Goal: Book appointment/travel/reservation

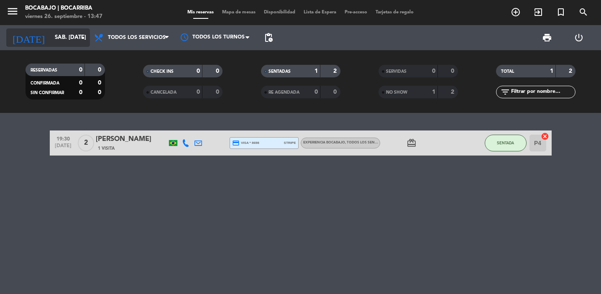
click at [64, 39] on input "sáb. [DATE]" at bounding box center [88, 37] width 74 height 15
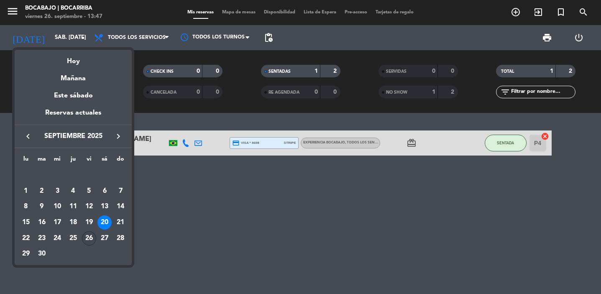
click at [93, 237] on div "26" at bounding box center [89, 238] width 14 height 14
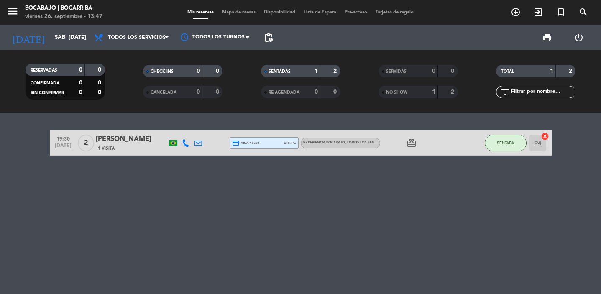
type input "vie. [DATE]"
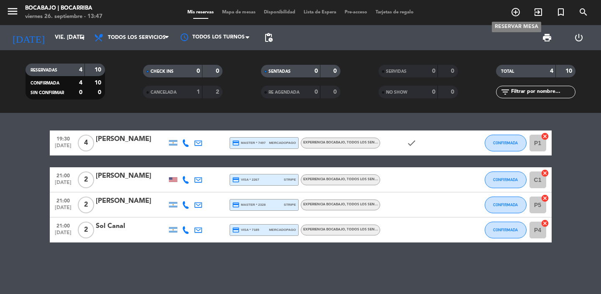
click at [518, 11] on icon "add_circle_outline" at bounding box center [516, 12] width 10 height 10
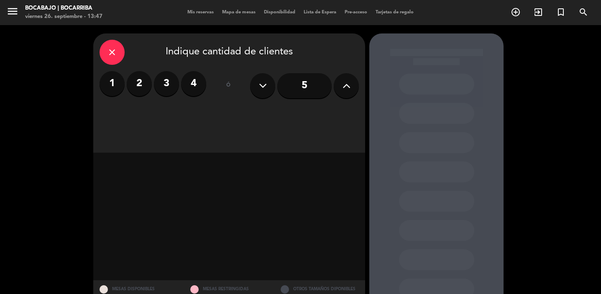
click at [143, 84] on label "2" at bounding box center [139, 83] width 25 height 25
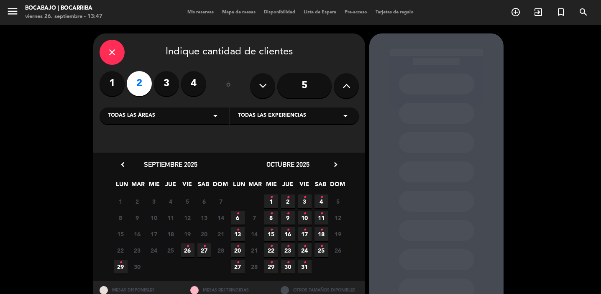
scroll to position [15, 0]
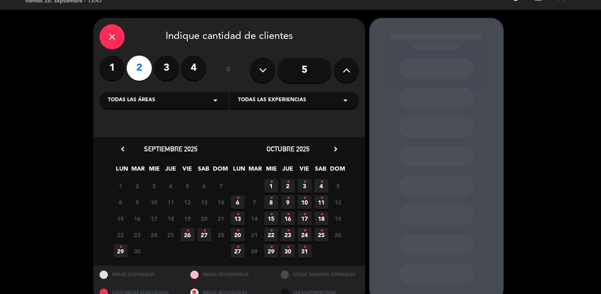
click at [187, 235] on icon "•" at bounding box center [187, 230] width 3 height 13
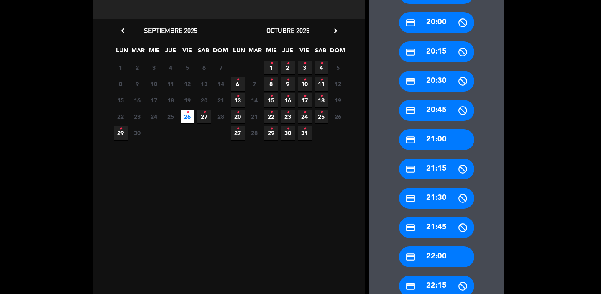
scroll to position [136, 0]
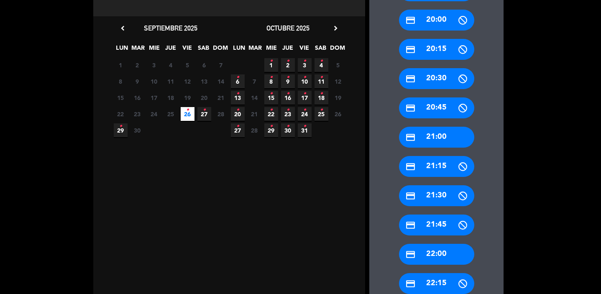
click at [439, 254] on div "credit_card 22:00" at bounding box center [436, 254] width 75 height 21
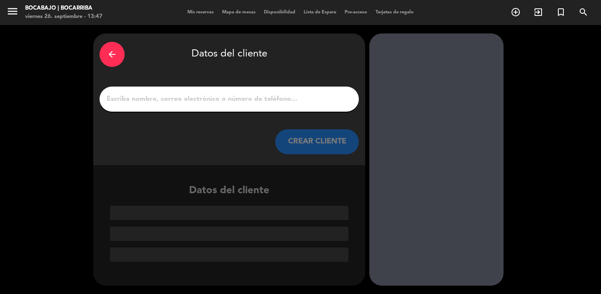
scroll to position [0, 0]
click at [251, 97] on input "1" at bounding box center [229, 99] width 247 height 12
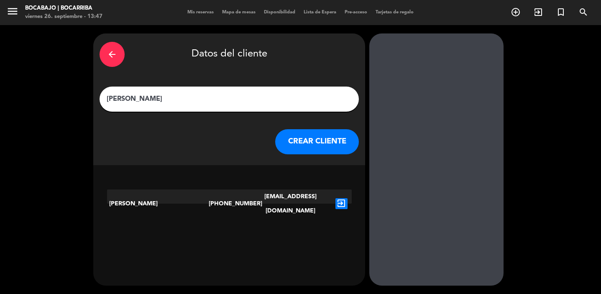
type input "[PERSON_NAME]"
click at [304, 137] on button "CREAR CLIENTE" at bounding box center [317, 141] width 84 height 25
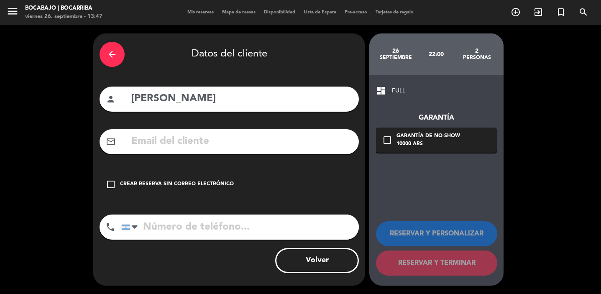
click at [169, 145] on input "text" at bounding box center [241, 141] width 222 height 17
paste input "[EMAIL_ADDRESS][DOMAIN_NAME]"
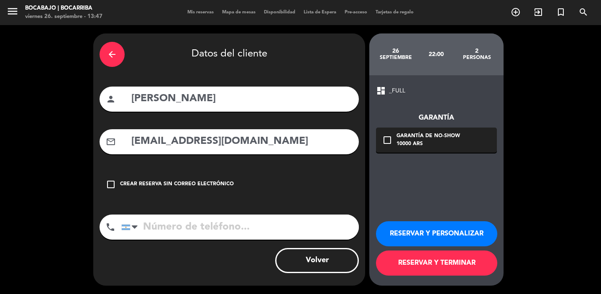
type input "[EMAIL_ADDRESS][DOMAIN_NAME]"
click at [184, 232] on input "tel" at bounding box center [240, 227] width 238 height 25
type input "1141710282"
click at [446, 235] on button "RESERVAR Y PERSONALIZAR" at bounding box center [436, 233] width 121 height 25
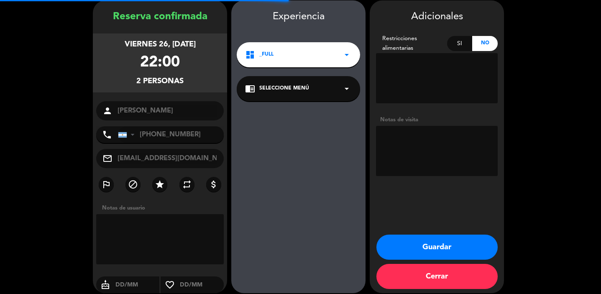
scroll to position [33, 0]
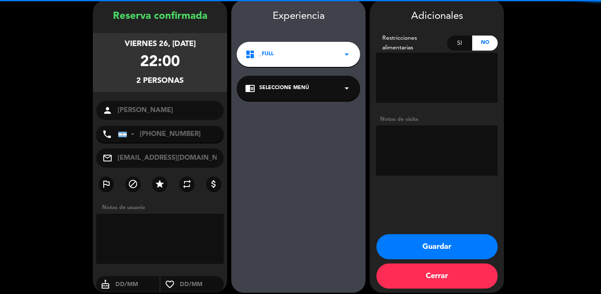
click at [417, 156] on textarea at bounding box center [437, 150] width 122 height 50
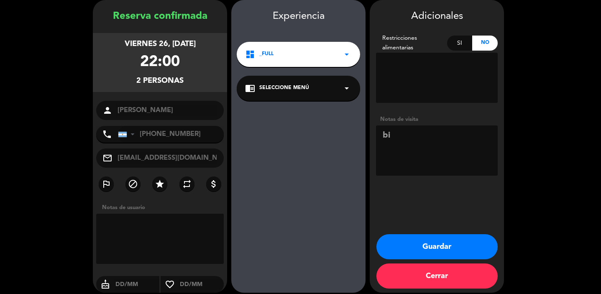
type textarea "b"
type textarea "BIG BOX - UN MENU VEGETARIANO"
click at [431, 244] on button "Guardar" at bounding box center [436, 246] width 121 height 25
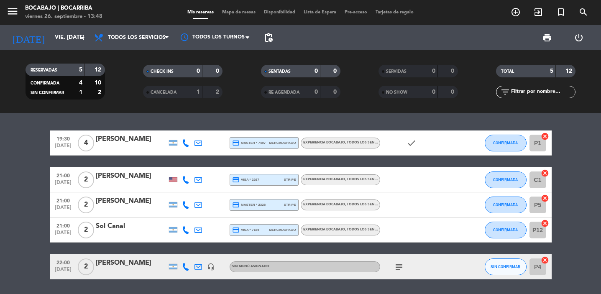
click at [127, 268] on div "[PERSON_NAME]" at bounding box center [131, 263] width 71 height 11
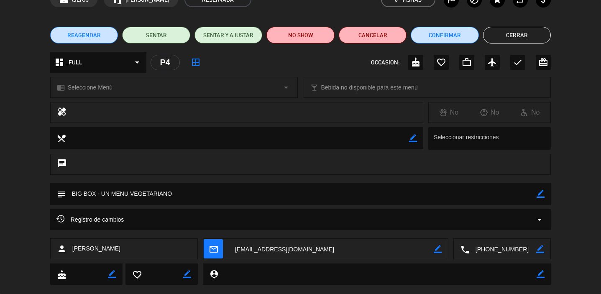
scroll to position [57, 0]
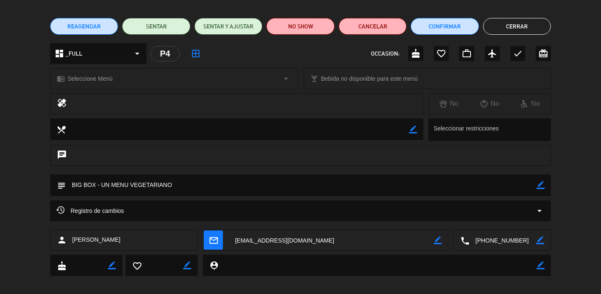
click at [543, 189] on icon "border_color" at bounding box center [541, 185] width 8 height 8
click at [98, 184] on textarea at bounding box center [301, 184] width 471 height 21
type textarea "BIG BOX CON DOS [PERSON_NAME] DE VINO INCLUIDA - UN MENU VEGETARIANO"
click at [544, 184] on div "subject" at bounding box center [300, 185] width 501 height 22
click at [516, 31] on button "Cerrar" at bounding box center [517, 26] width 68 height 17
